Goal: Task Accomplishment & Management: Manage account settings

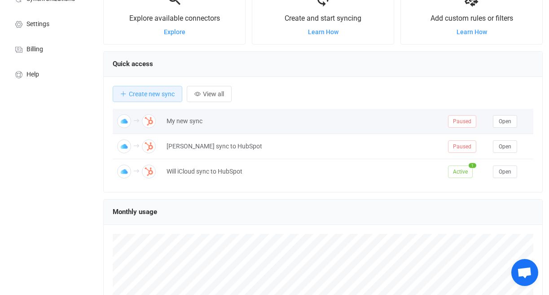
scroll to position [60, 0]
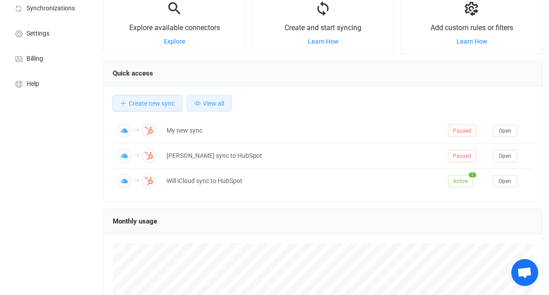
click at [222, 105] on span "View all" at bounding box center [213, 103] width 21 height 7
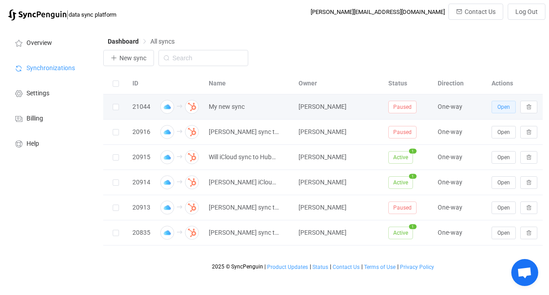
click at [498, 104] on span "Open" at bounding box center [504, 107] width 13 height 6
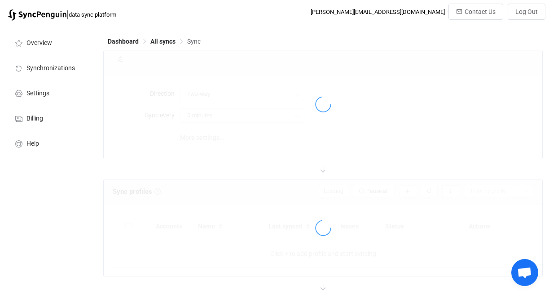
type input "iCloud → HubSpot"
type input "10 minutes"
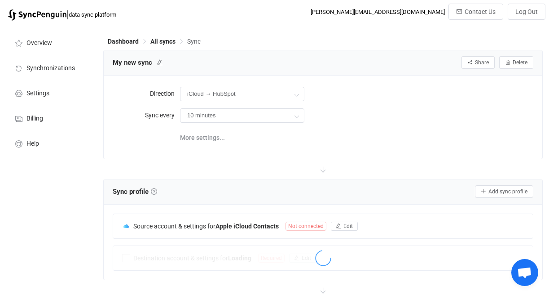
scroll to position [8, 0]
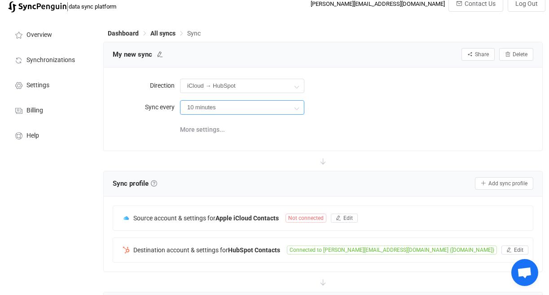
click at [281, 103] on input "10 minutes" at bounding box center [242, 107] width 124 height 14
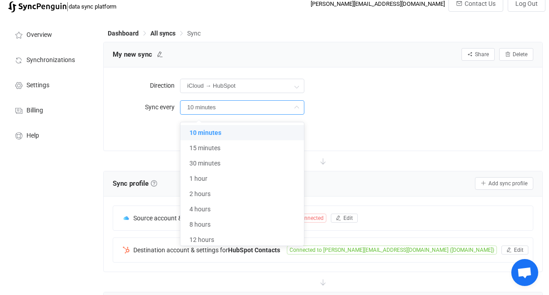
click at [365, 105] on div "10 minutes" at bounding box center [356, 107] width 353 height 18
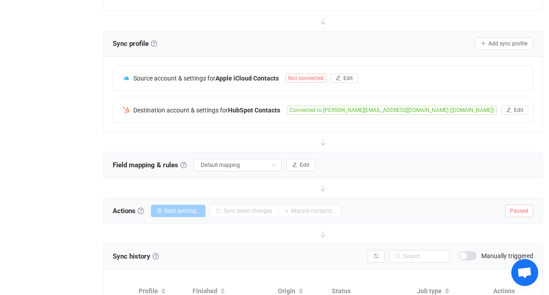
scroll to position [145, 0]
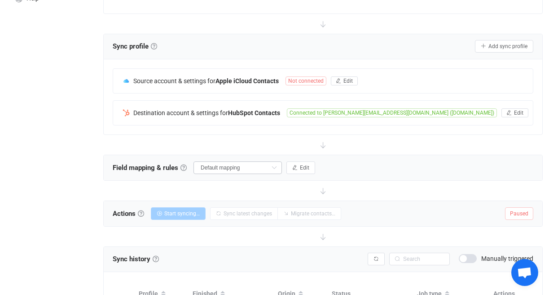
click at [278, 166] on icon at bounding box center [274, 167] width 11 height 13
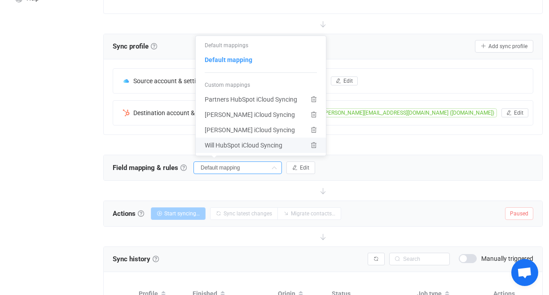
click at [251, 142] on span "Will HubSpot iCloud Syncing" at bounding box center [244, 144] width 78 height 15
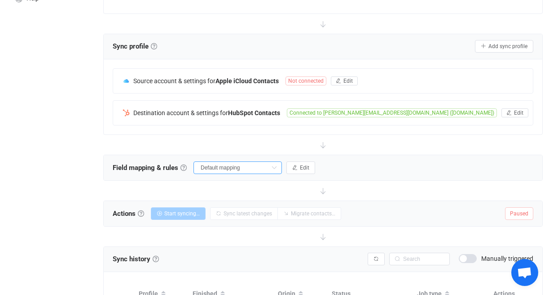
type input "Will HubSpot iCloud Syncing"
type input "Do nothing"
type input "Company"
type input "Other Emails"
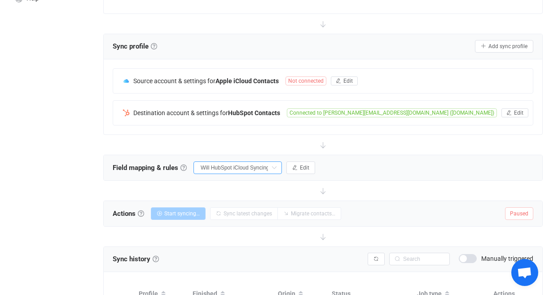
type input "Other Emails"
type input "Home Emails"
type input "Secondary Email"
type input "Work Emails"
type input "Email"
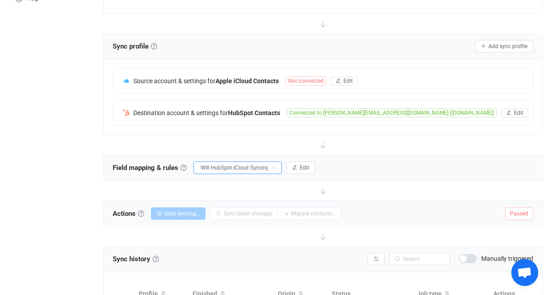
type input "Mobile Phones"
type input "Work Phones"
type input "Mobile Phones"
type input "First name"
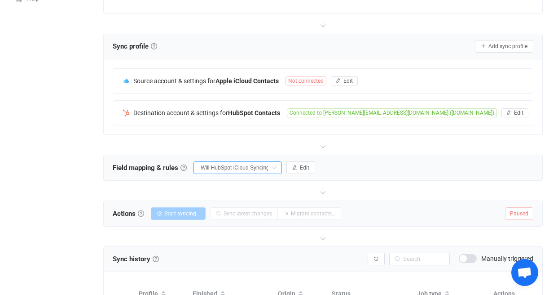
type input "First name"
type input "Last name"
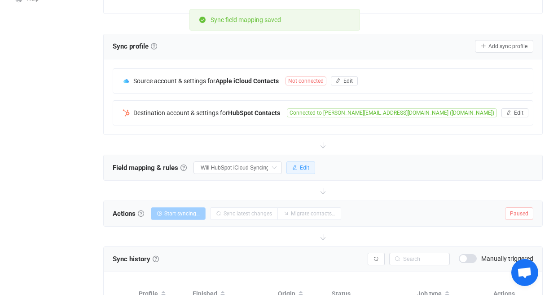
click at [300, 163] on button "Edit" at bounding box center [301, 167] width 29 height 13
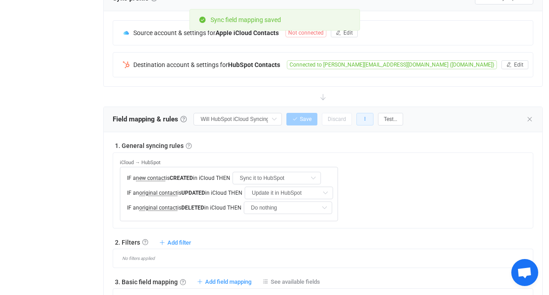
scroll to position [194, 0]
click at [365, 120] on icon "button" at bounding box center [364, 118] width 5 height 5
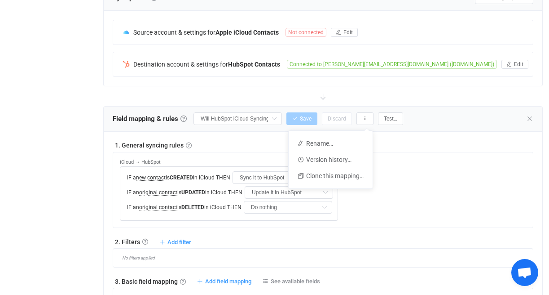
click at [358, 103] on div at bounding box center [323, 96] width 440 height 20
click at [363, 111] on div "Field mapping & rules Field mapping & rules By default, all contacts of the con…" at bounding box center [323, 118] width 439 height 25
click at [367, 116] on icon "button" at bounding box center [364, 118] width 5 height 5
click at [378, 103] on div at bounding box center [323, 96] width 440 height 20
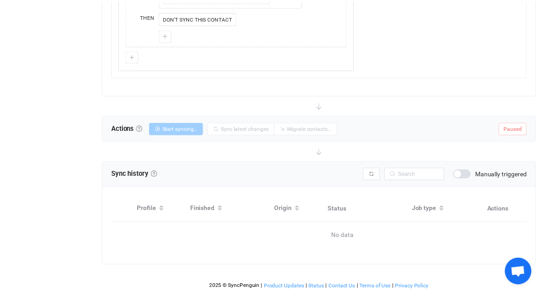
scroll to position [864, 0]
